Goal: Find specific page/section: Find specific page/section

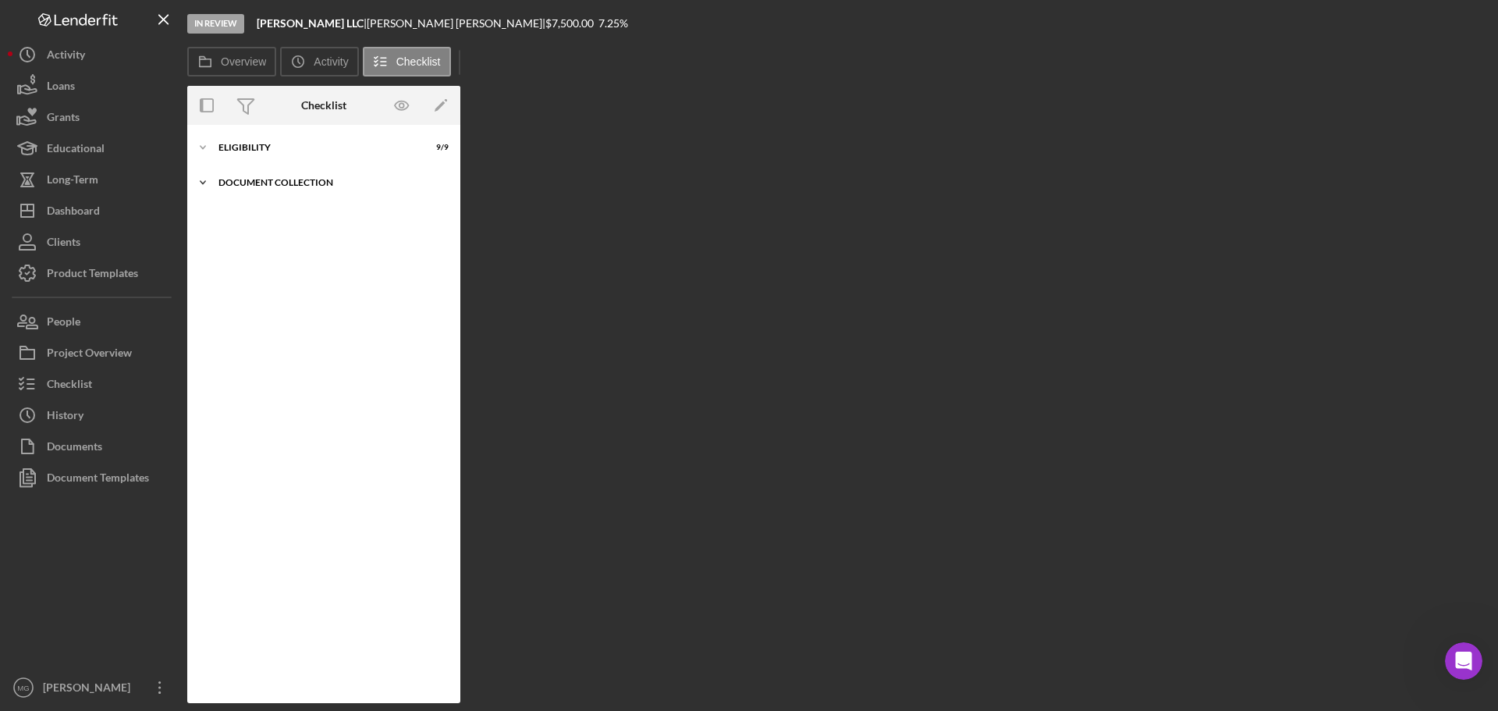
scroll to position [737, 0]
click at [204, 149] on polyline at bounding box center [203, 147] width 5 height 3
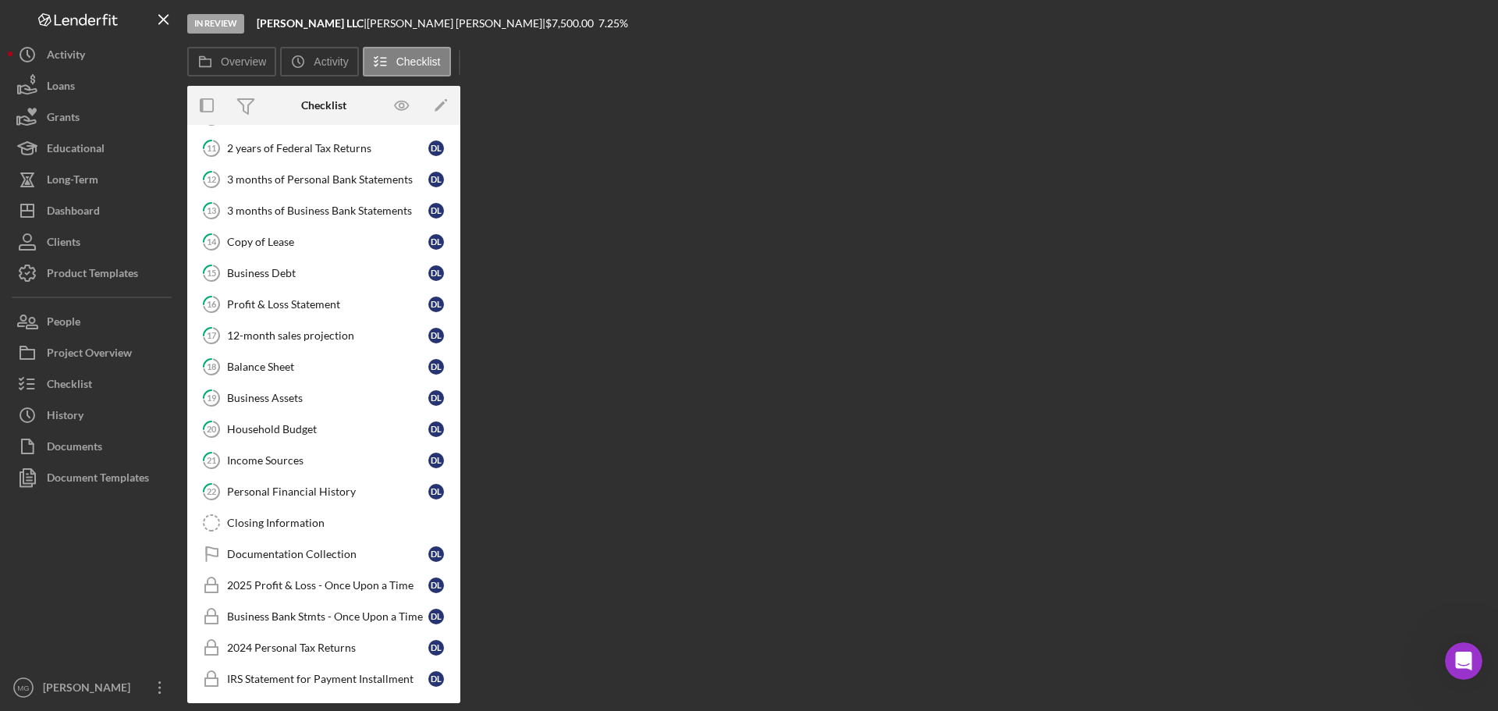
scroll to position [137, 0]
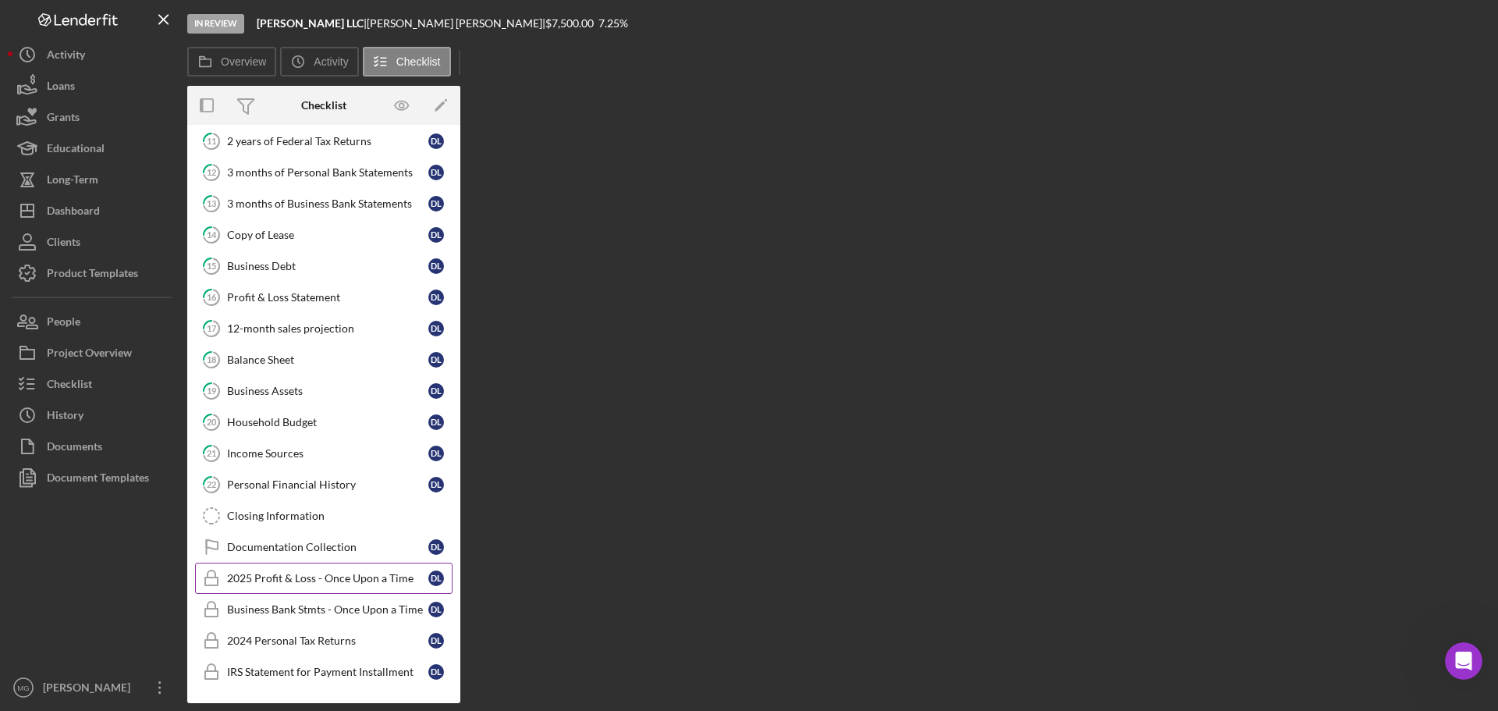
click at [378, 578] on div "2025 Profit & Loss - Once Upon a Time" at bounding box center [327, 578] width 201 height 12
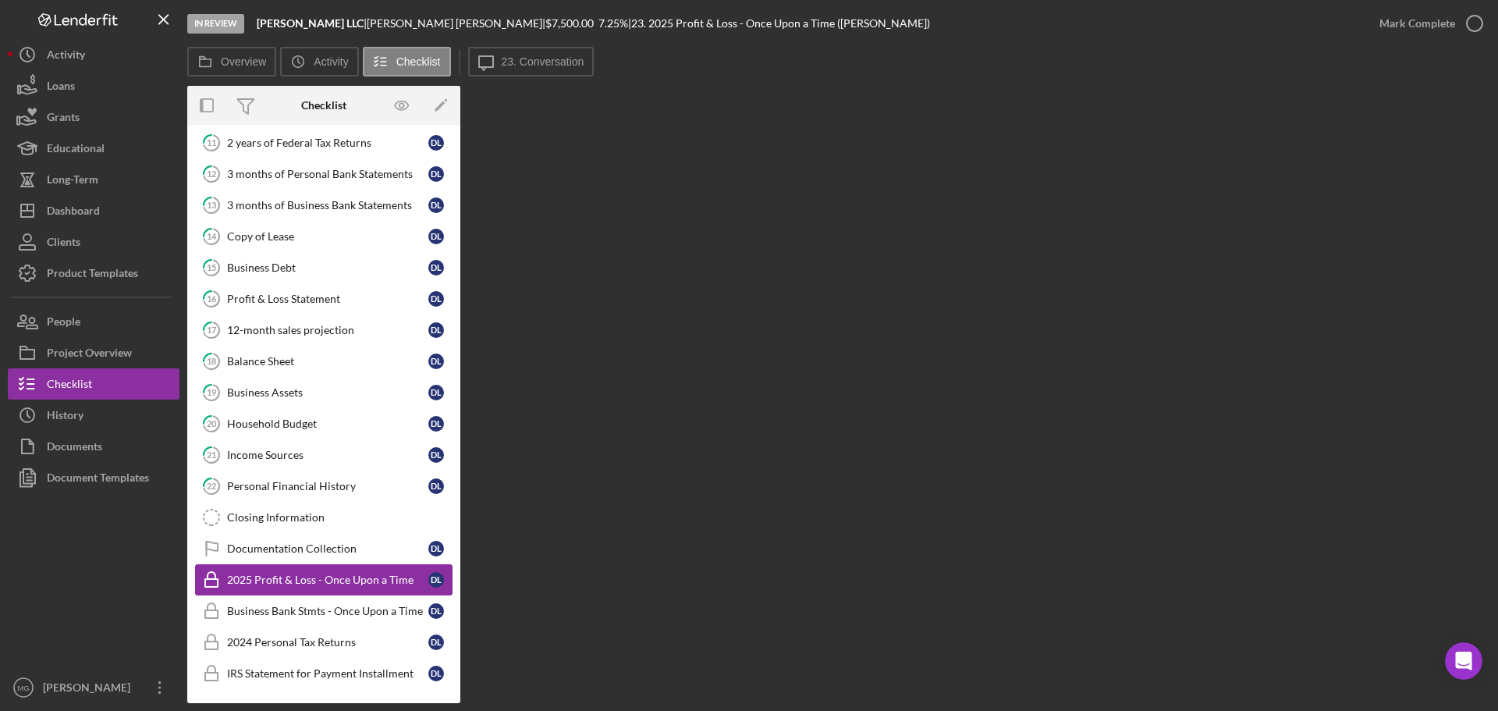
scroll to position [137, 0]
drag, startPoint x: 378, startPoint y: 578, endPoint x: 880, endPoint y: 431, distance: 523.0
click at [880, 431] on div "Overview Internal Workflow Stage In Review Icon/Dropdown Arrow Archive (can una…" at bounding box center [838, 394] width 1303 height 617
click at [69, 87] on div "Loans" at bounding box center [61, 87] width 28 height 35
